Goal: Task Accomplishment & Management: Manage account settings

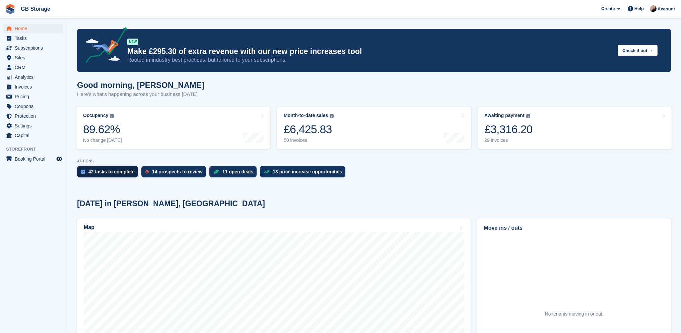
scroll to position [100, 0]
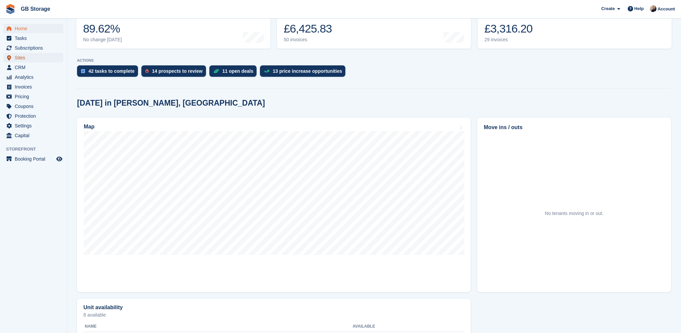
click at [23, 56] on span "Sites" at bounding box center [35, 57] width 40 height 9
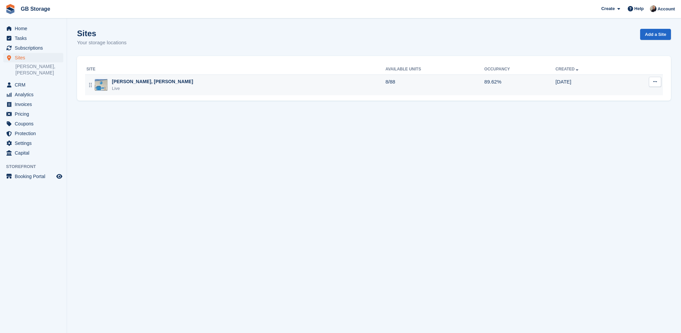
click at [201, 83] on div "Shaw, Oldham Live" at bounding box center [235, 85] width 299 height 14
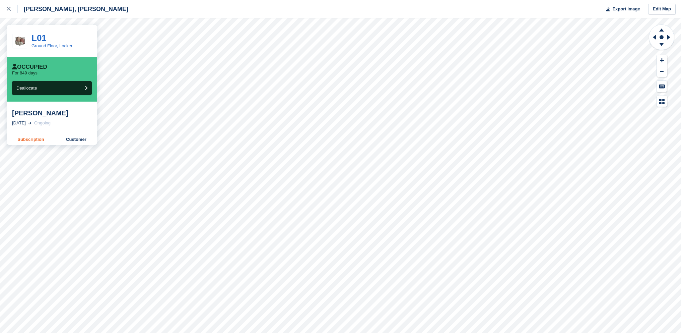
click at [42, 139] on link "Subscription" at bounding box center [31, 139] width 49 height 11
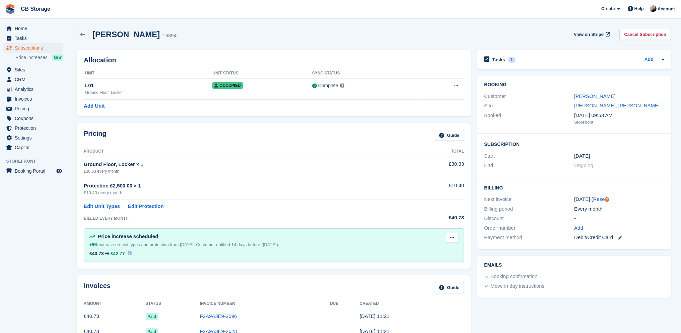
click at [450, 235] on icon at bounding box center [452, 237] width 4 height 4
click at [438, 265] on p "Delete next increase" at bounding box center [426, 265] width 58 height 9
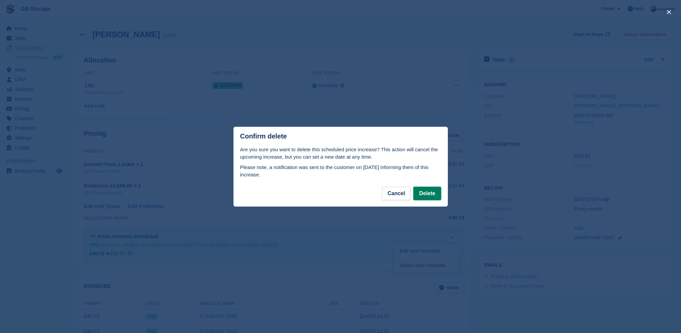
click at [429, 197] on button "Delete" at bounding box center [426, 193] width 27 height 13
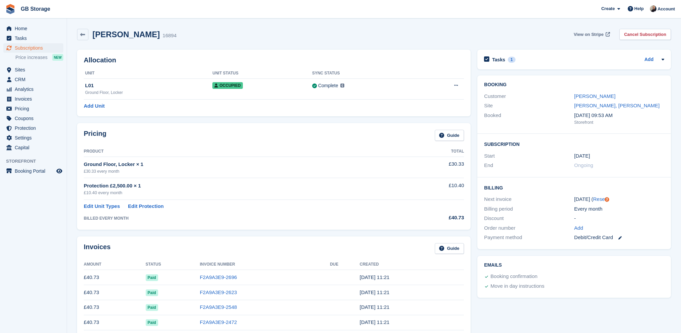
click at [583, 35] on span "View on Stripe" at bounding box center [589, 34] width 30 height 7
